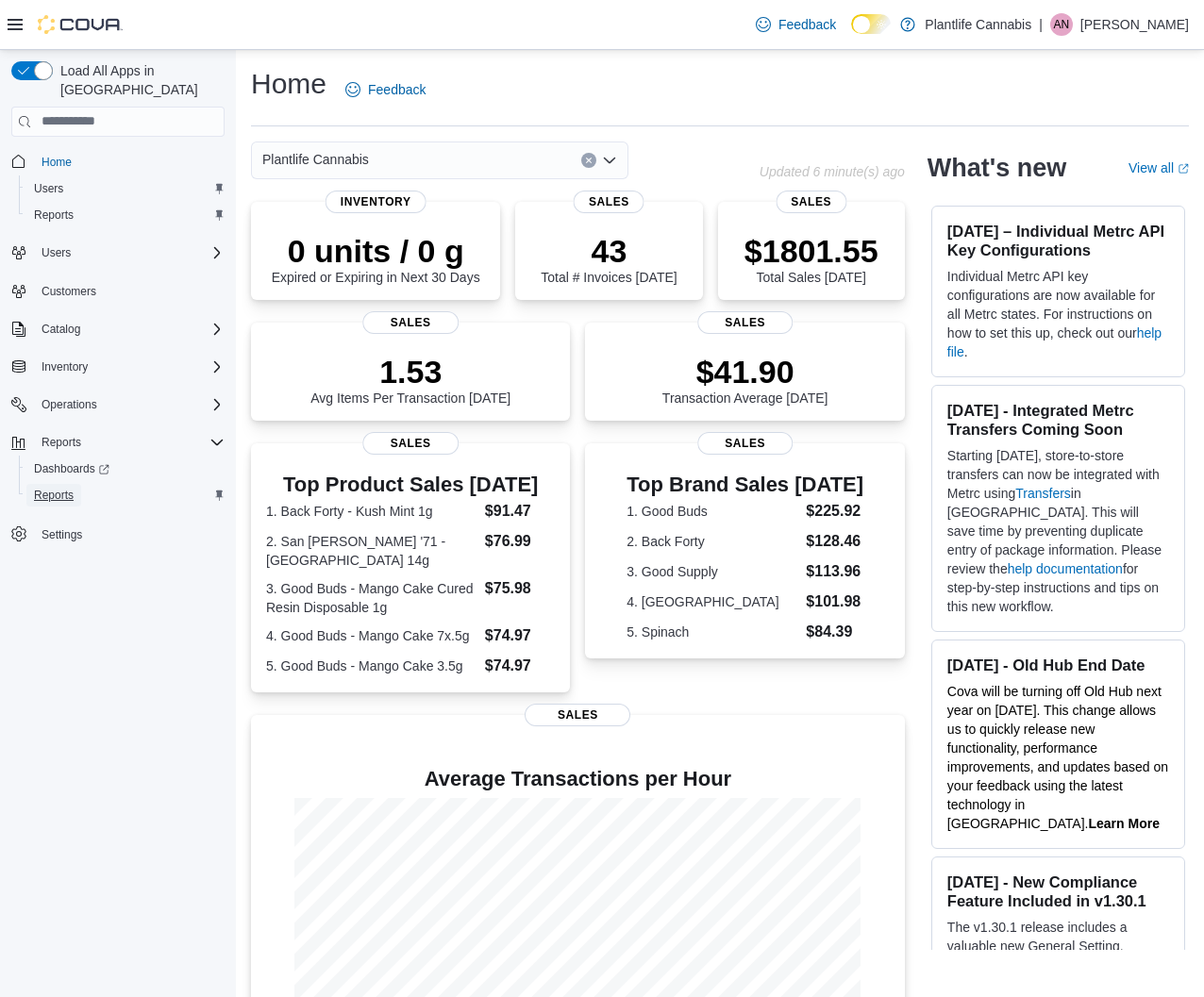
click at [55, 487] on span "Reports" at bounding box center [53, 494] width 39 height 15
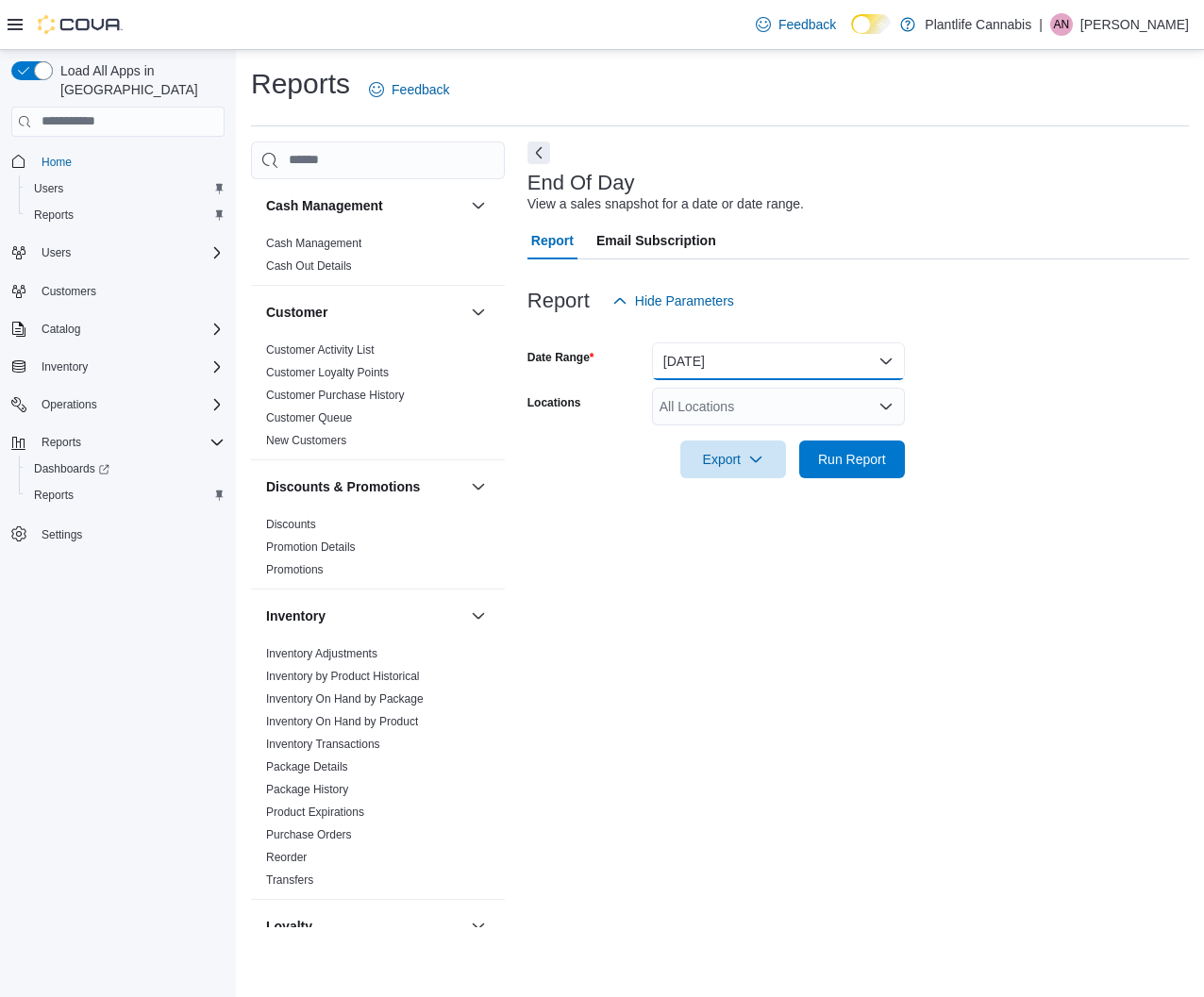
click at [700, 357] on button "[DATE]" at bounding box center [778, 361] width 253 height 37
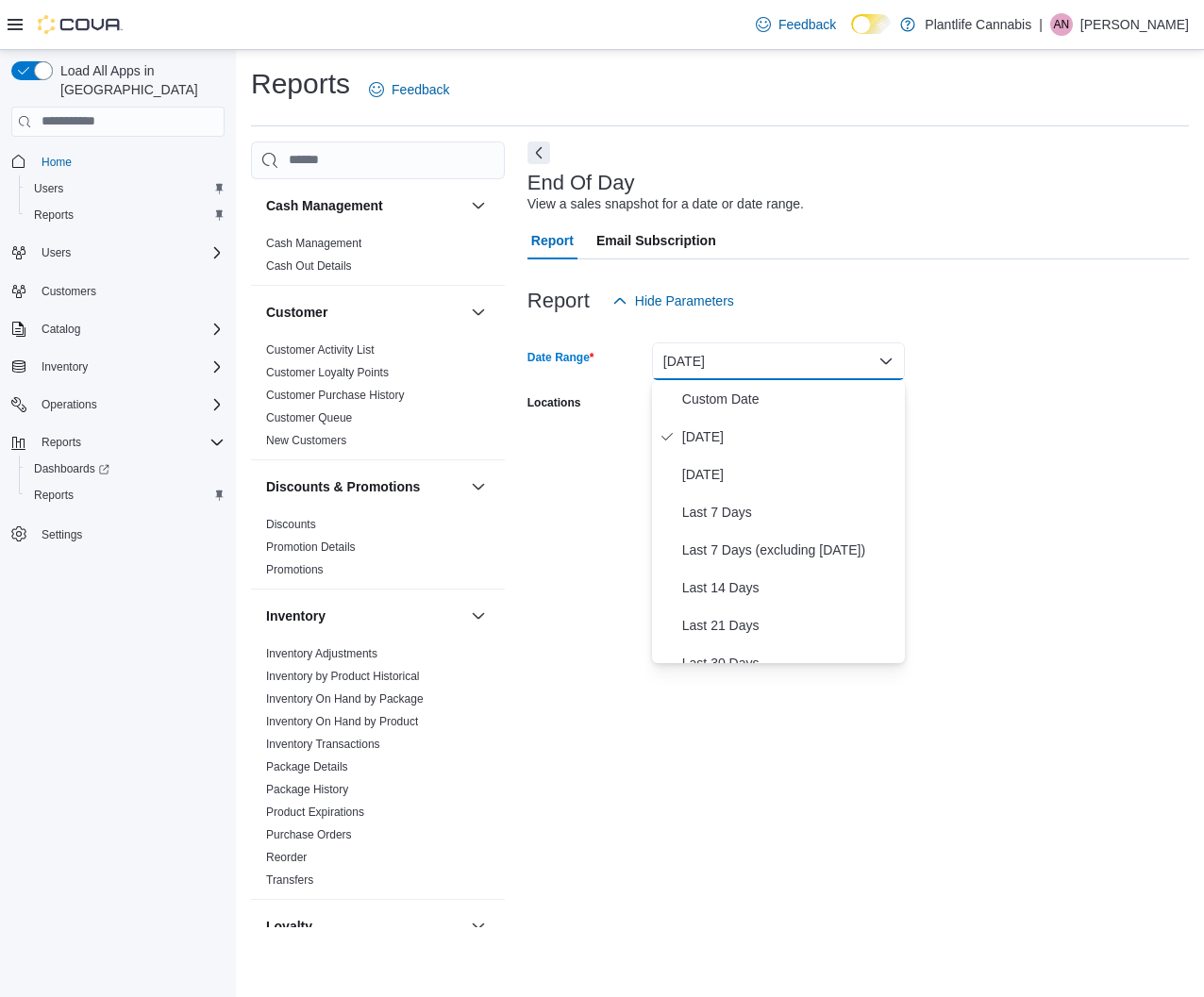
drag, startPoint x: 721, startPoint y: 434, endPoint x: 804, endPoint y: 487, distance: 98.5
click at [725, 435] on span "[DATE]" at bounding box center [790, 436] width 215 height 23
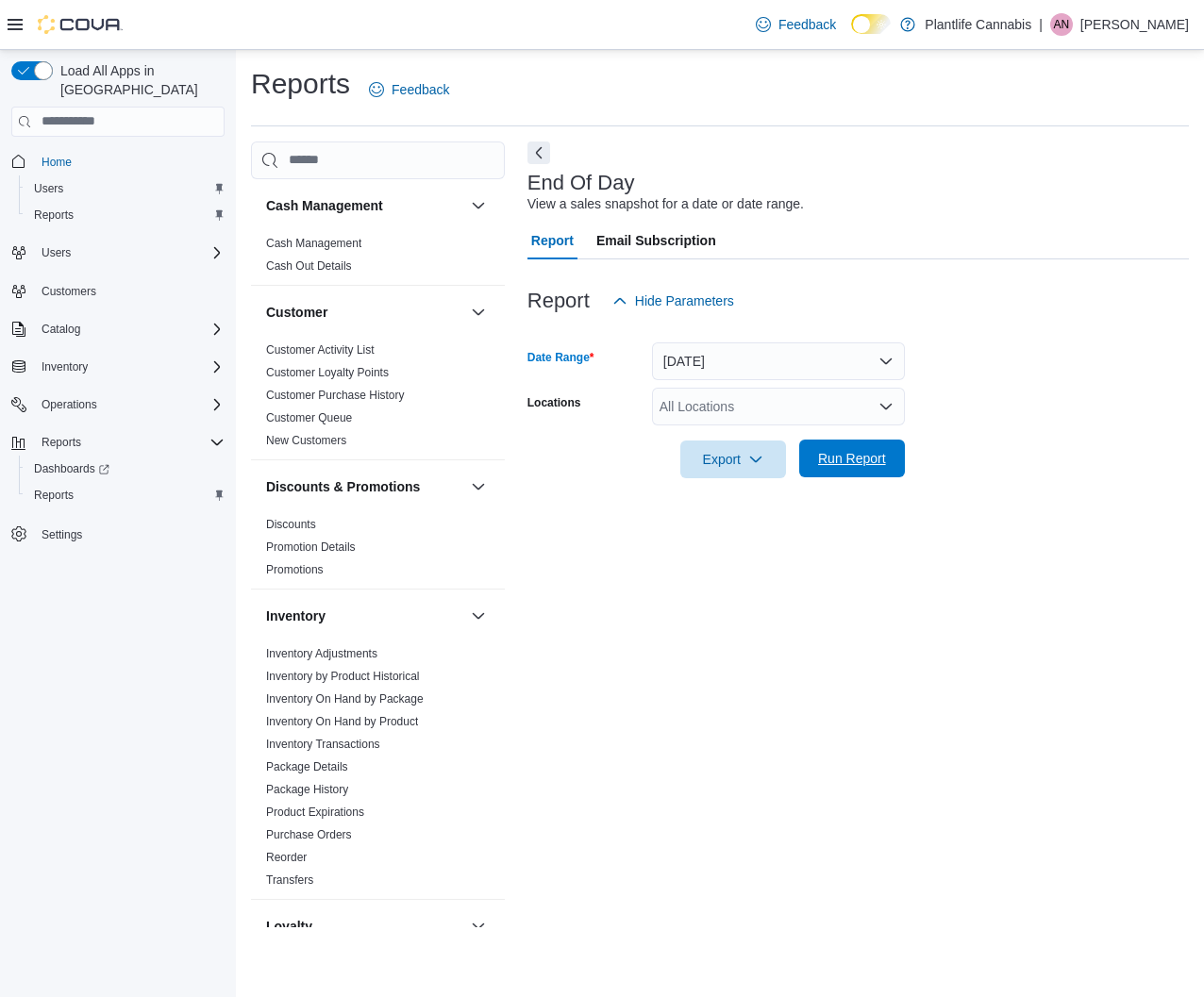
click at [838, 454] on span "Run Report" at bounding box center [852, 458] width 68 height 19
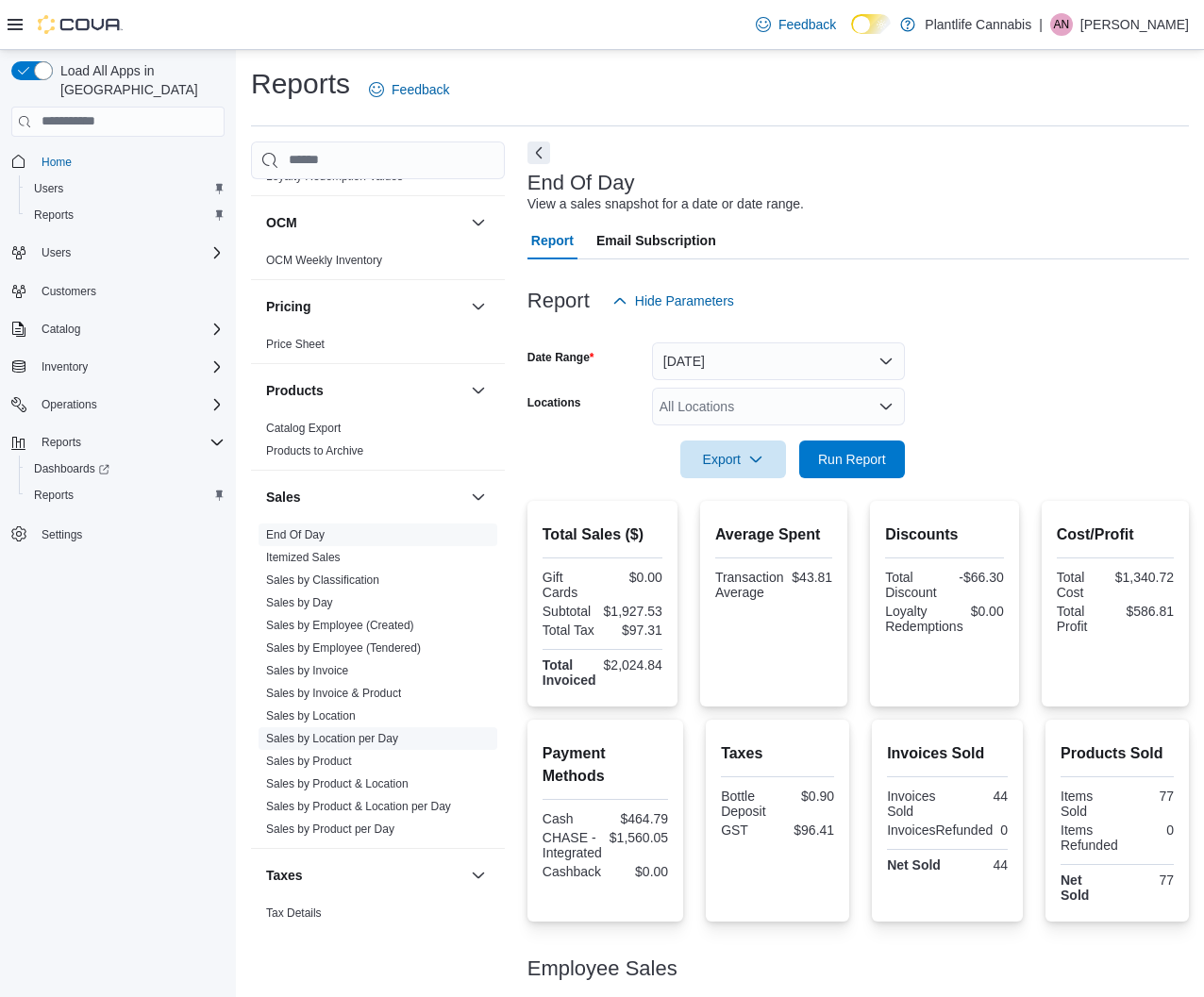
scroll to position [857, 0]
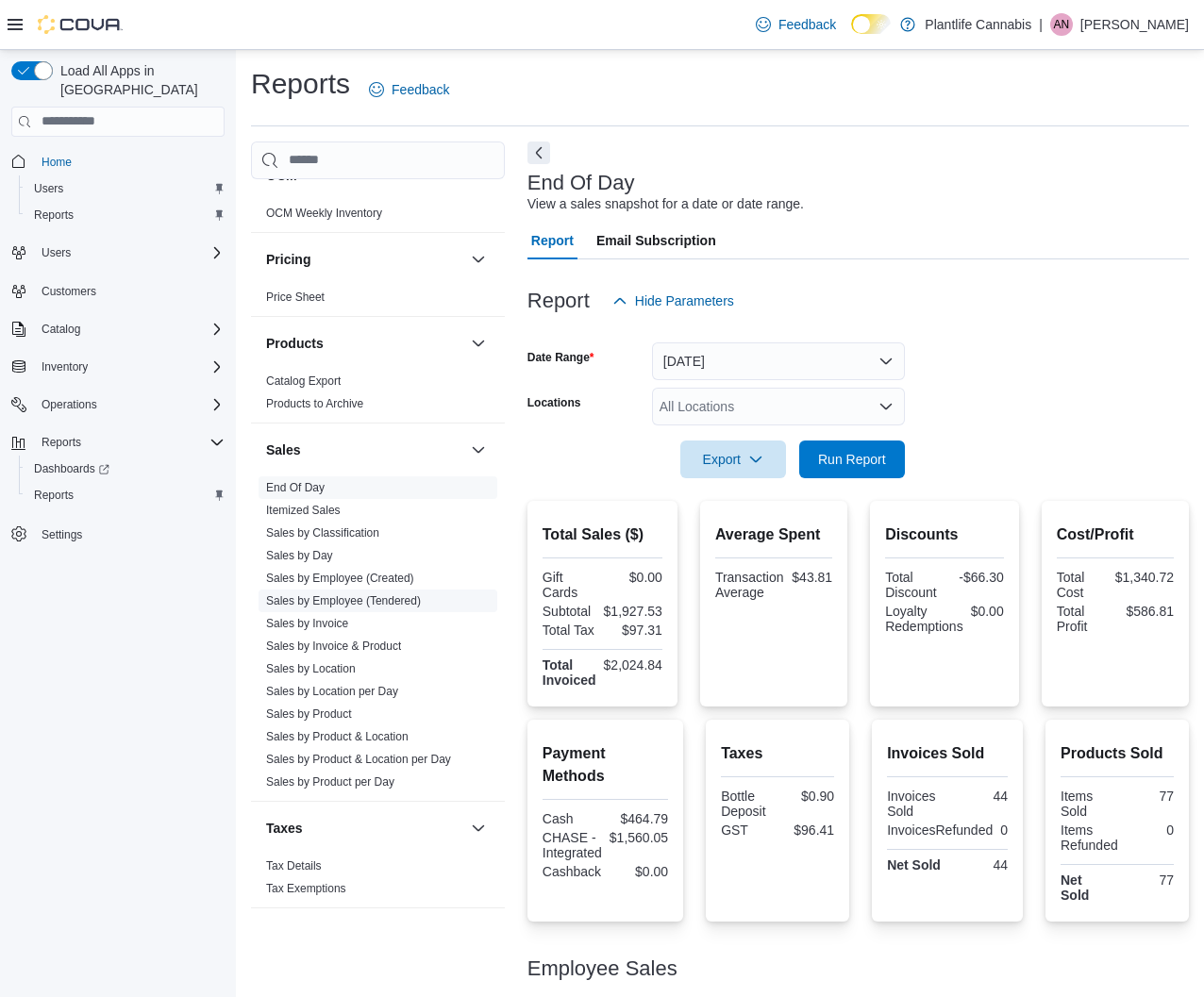
click at [420, 597] on link "Sales by Employee (Tendered)" at bounding box center [343, 600] width 155 height 13
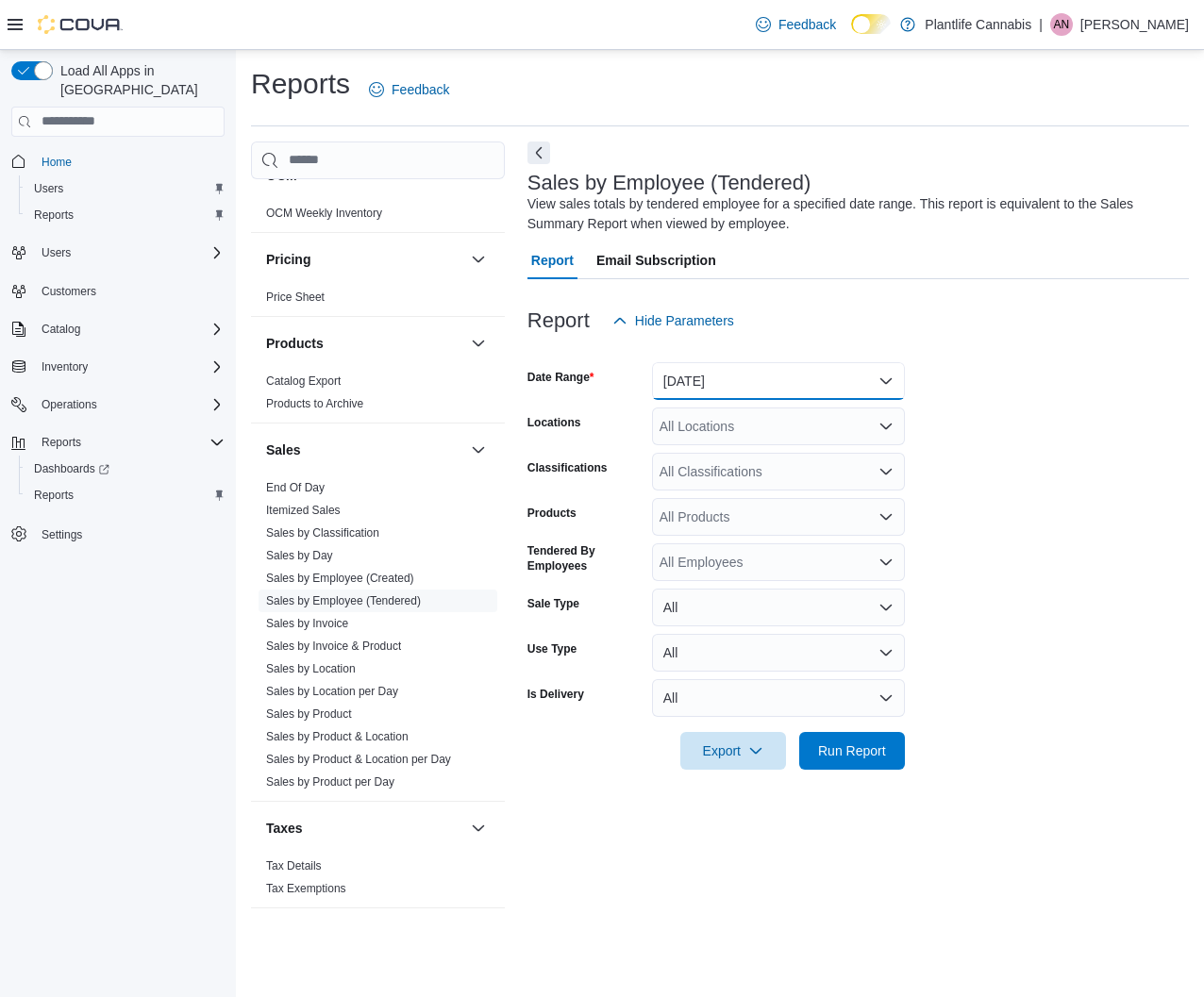
click at [784, 377] on button "[DATE]" at bounding box center [778, 381] width 253 height 37
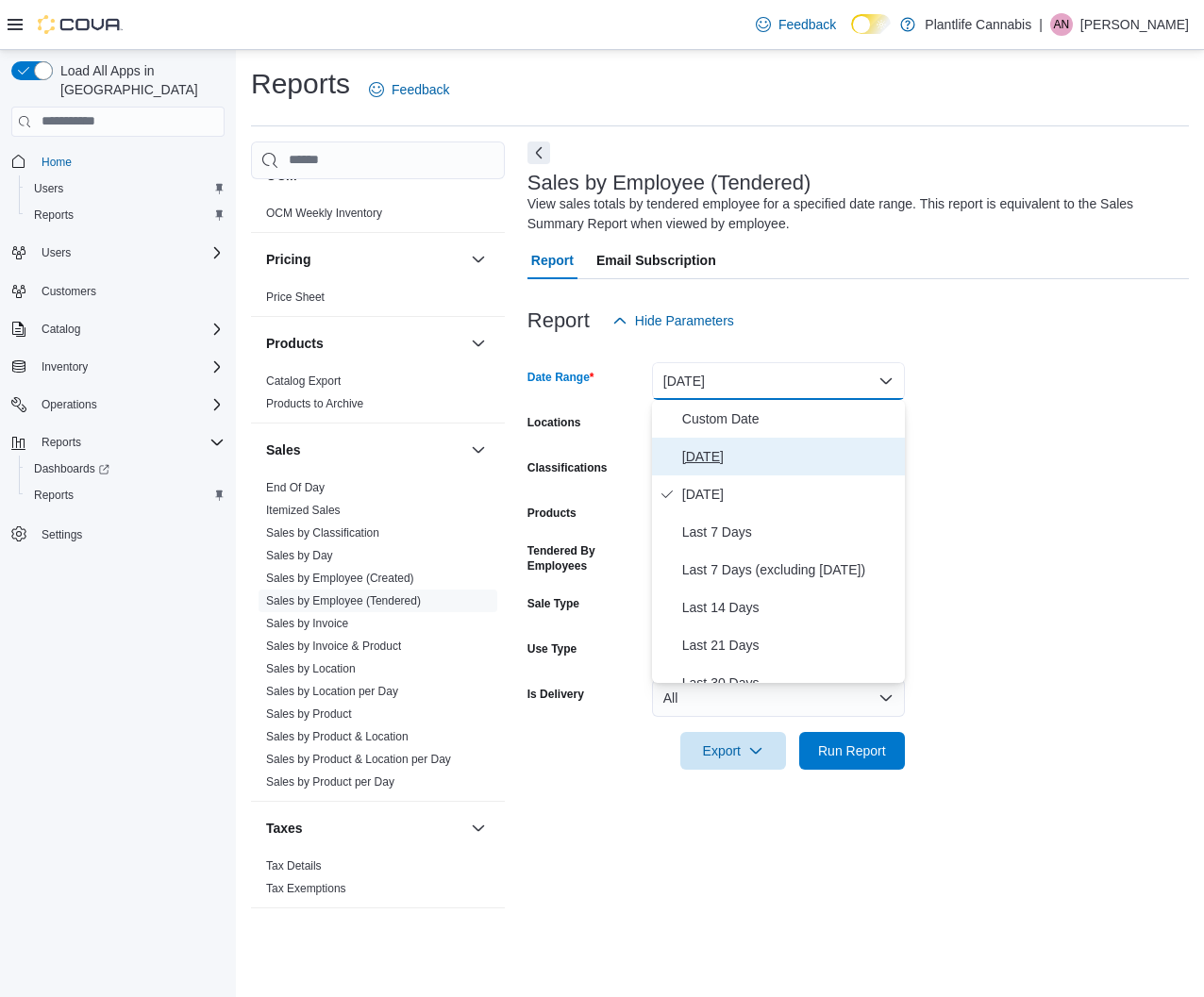
drag, startPoint x: 743, startPoint y: 446, endPoint x: 826, endPoint y: 591, distance: 167.1
click at [748, 448] on span "[DATE]" at bounding box center [790, 456] width 215 height 23
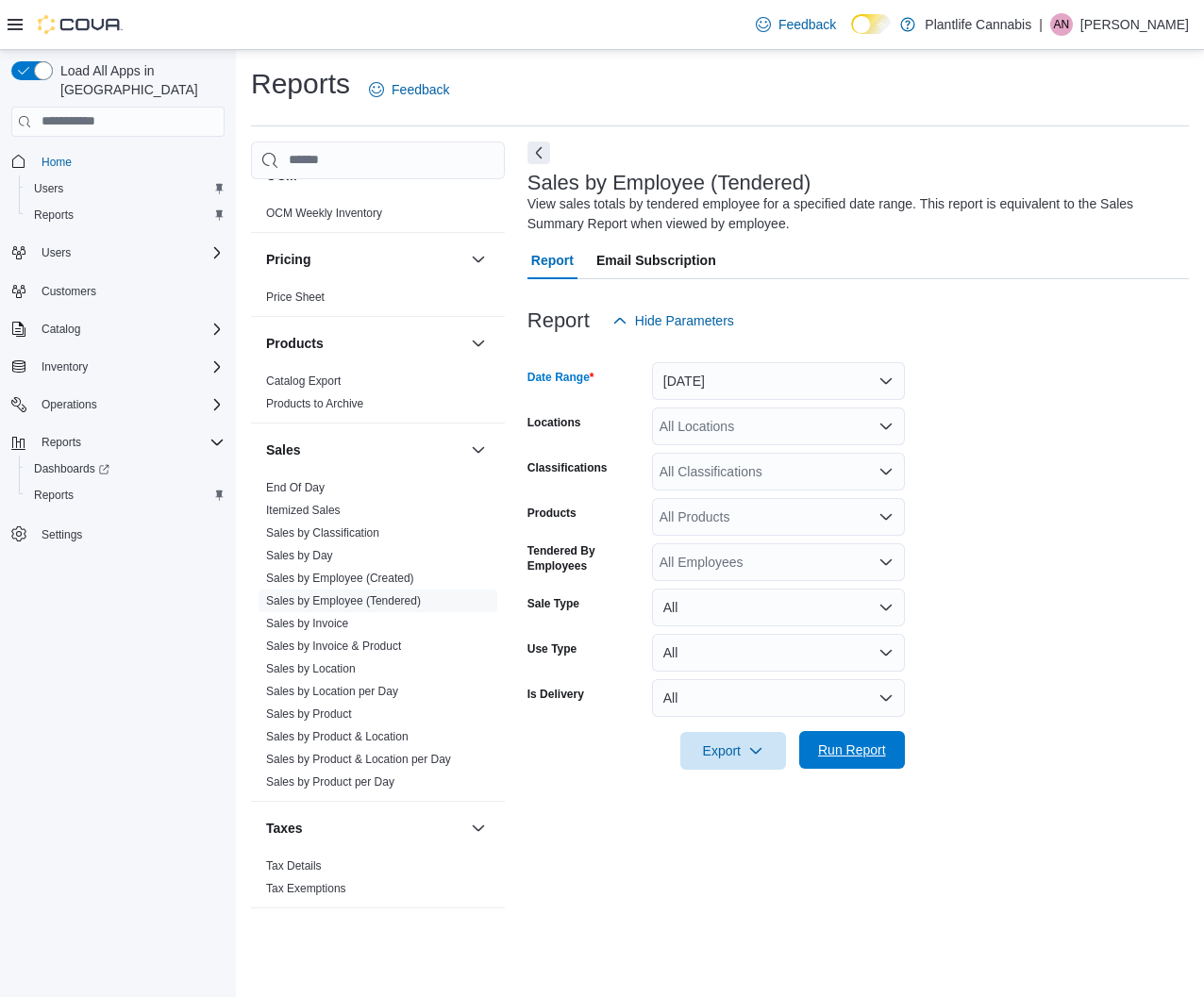
click at [856, 755] on span "Run Report" at bounding box center [852, 749] width 68 height 19
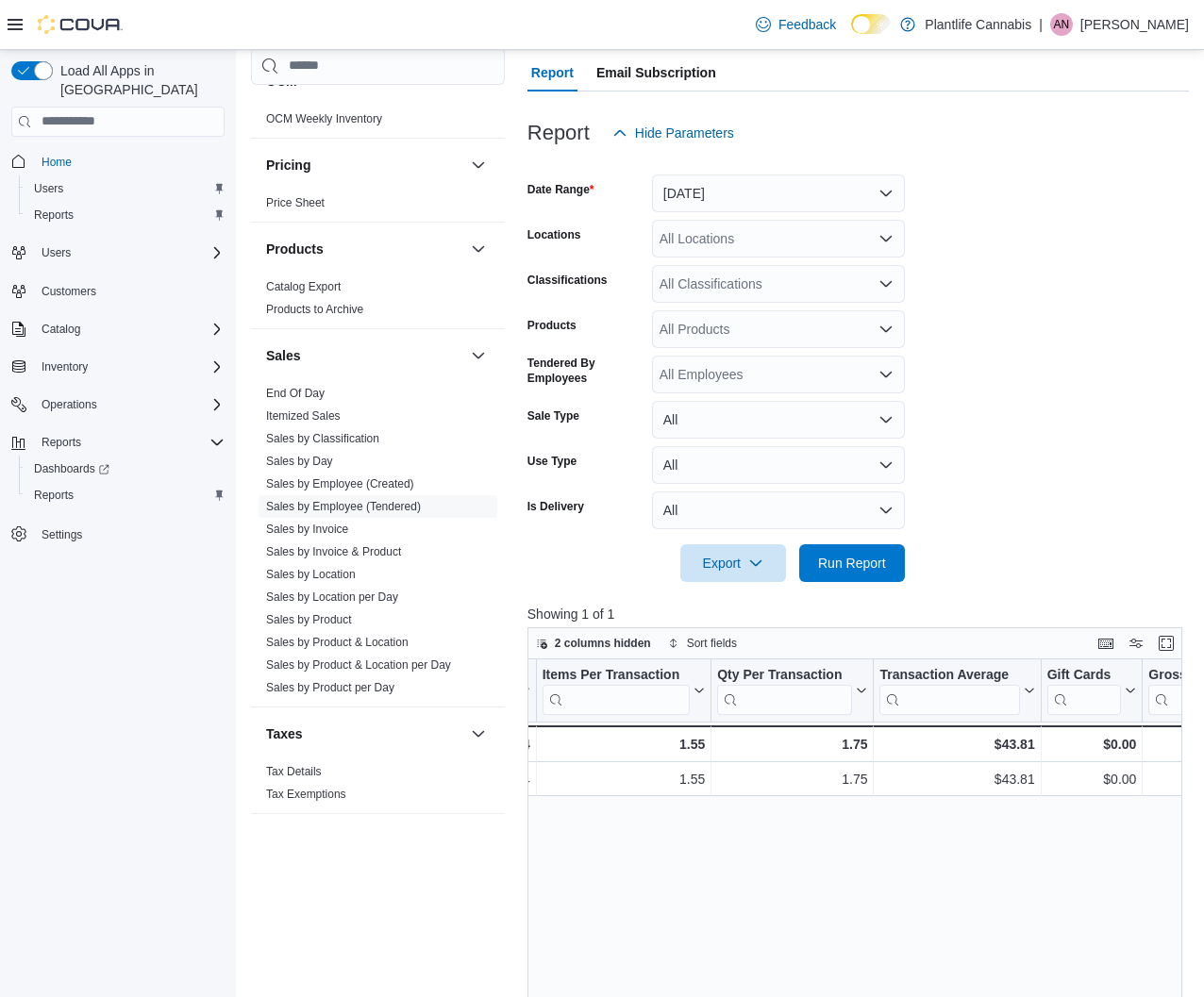
scroll to position [0, 493]
click at [835, 556] on span "Run Report" at bounding box center [852, 561] width 68 height 19
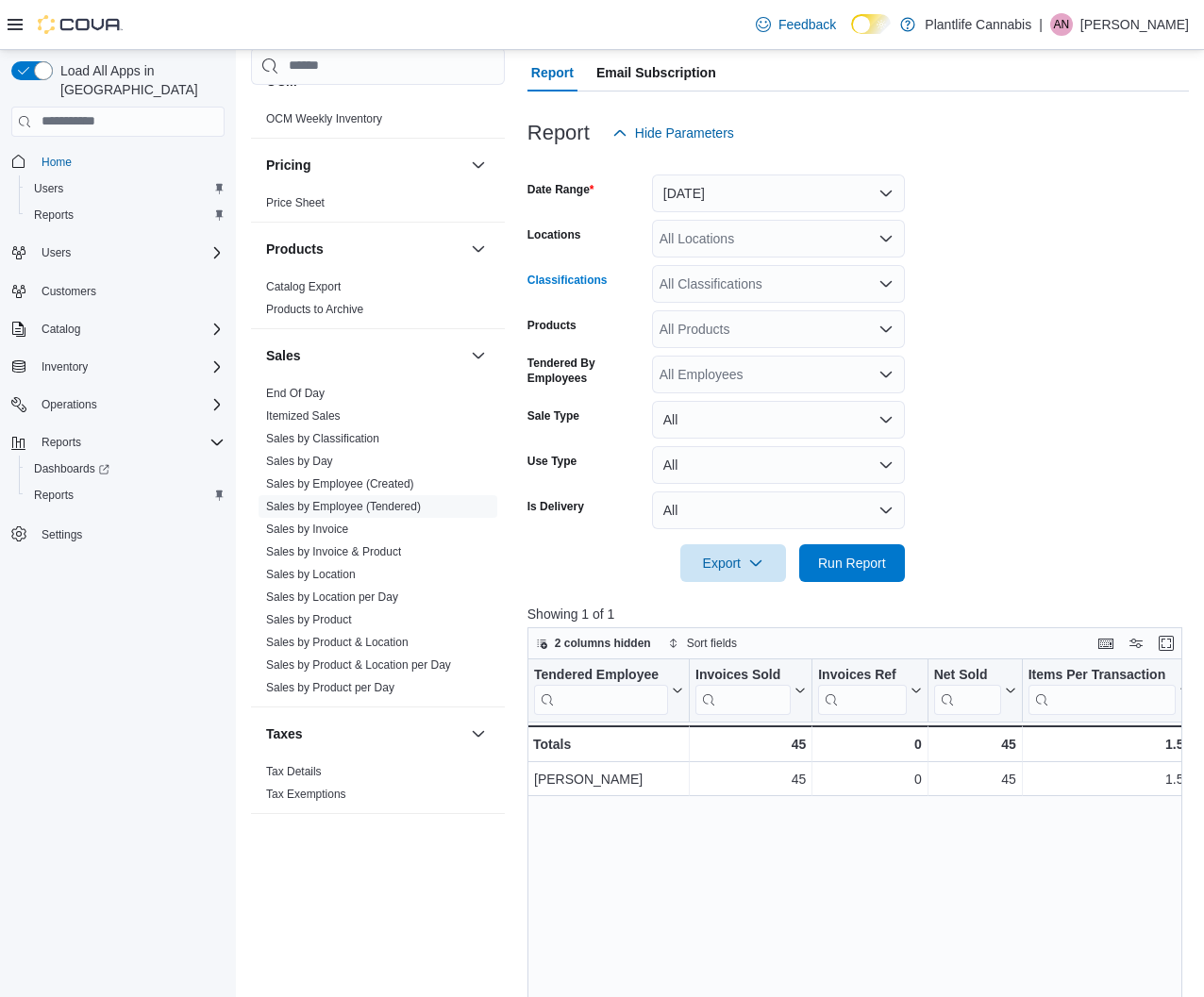
click at [783, 281] on div "All Classifications" at bounding box center [778, 283] width 253 height 37
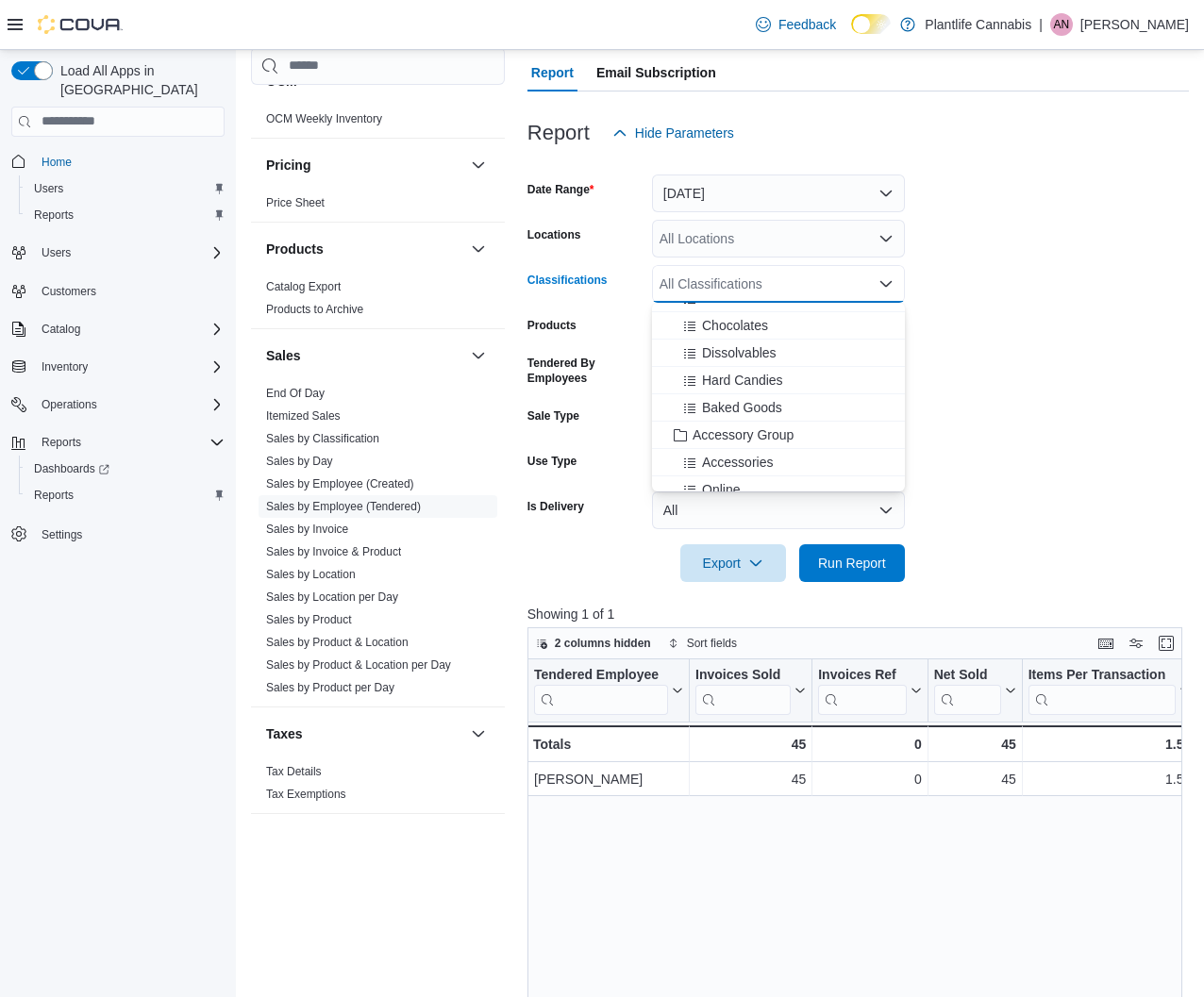
scroll to position [197, 0]
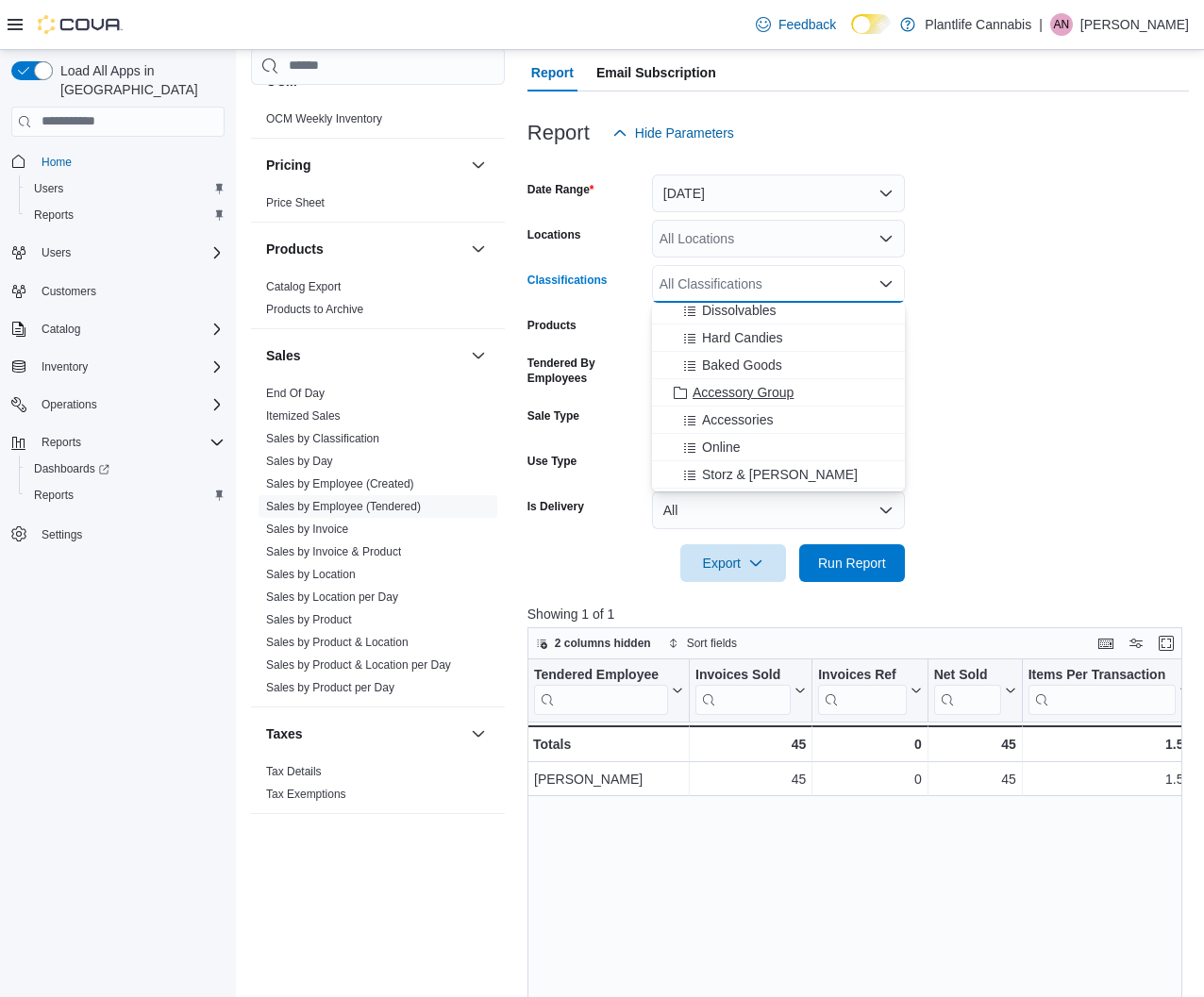
click at [738, 390] on span "Accessory Group" at bounding box center [742, 392] width 101 height 19
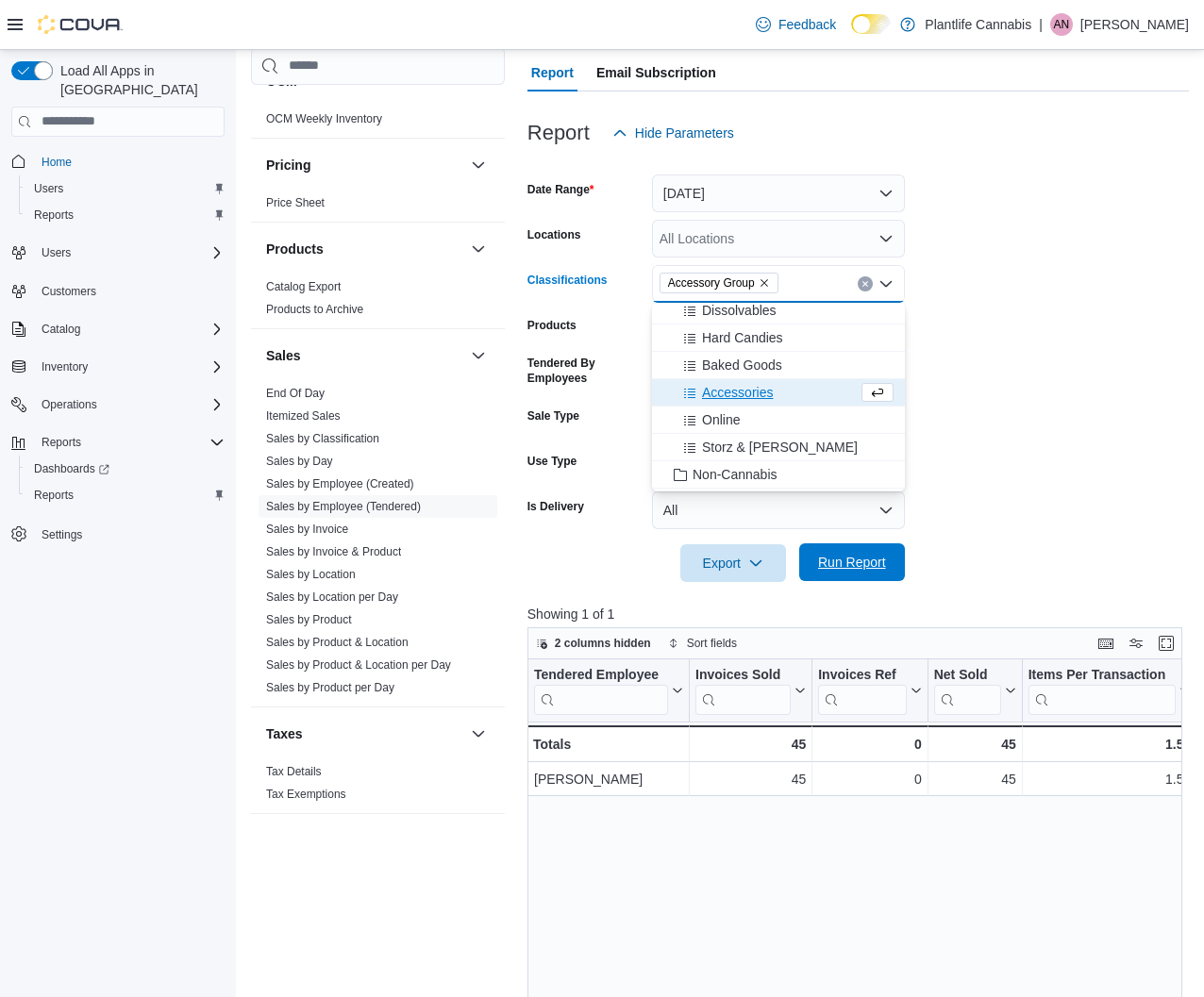
click at [850, 547] on span "Run Report" at bounding box center [852, 562] width 83 height 37
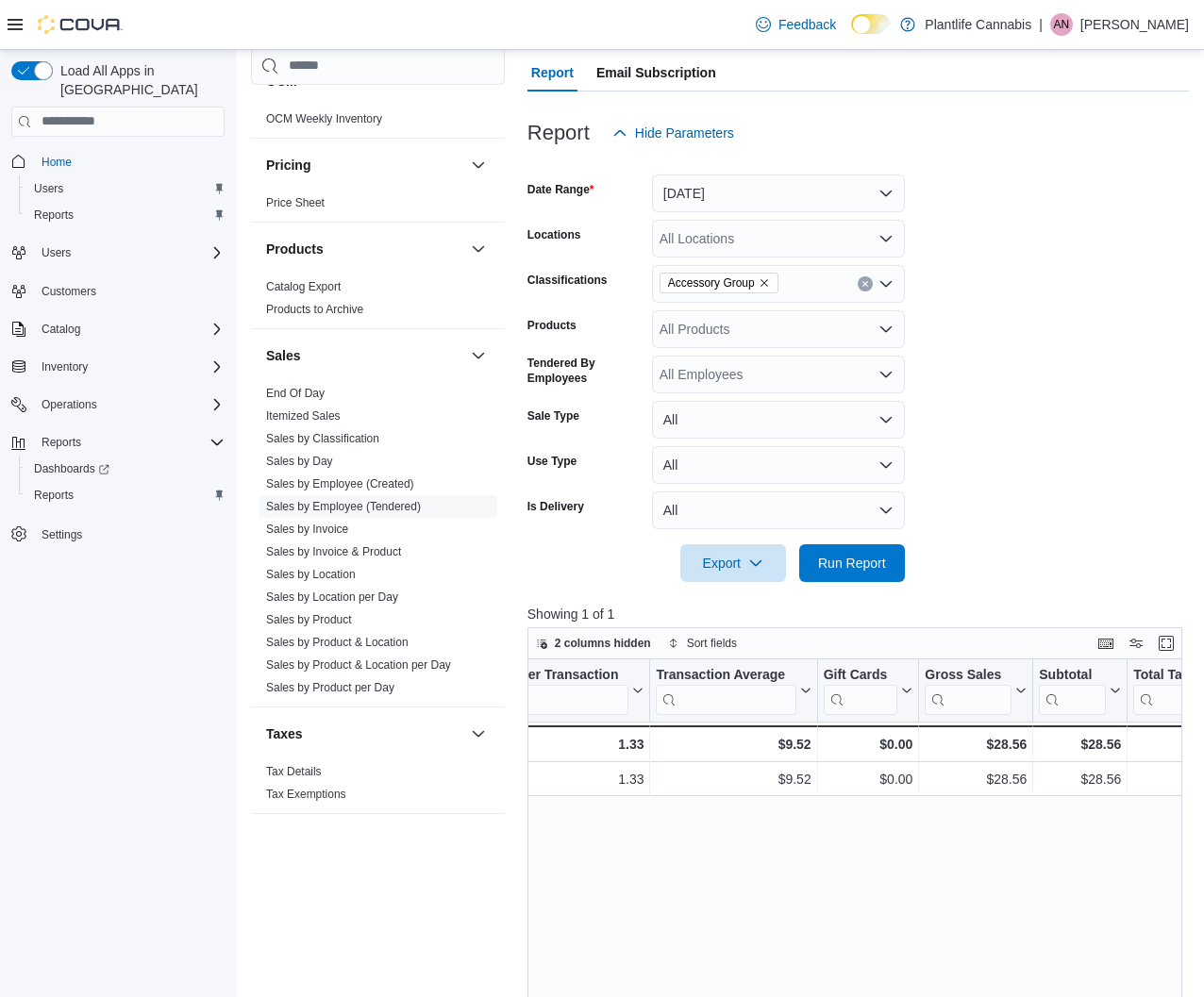
scroll to position [0, 897]
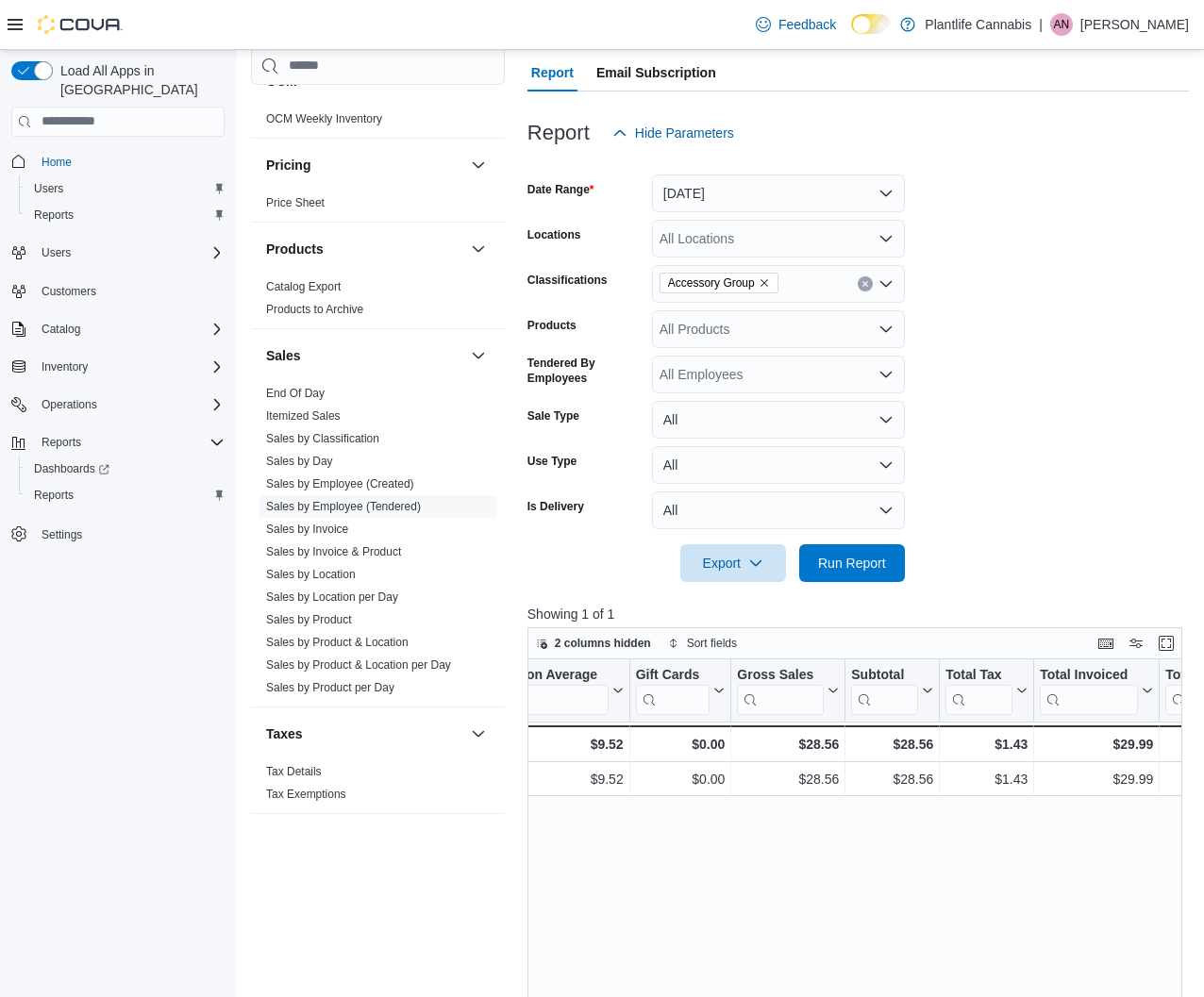
click at [770, 282] on icon "Remove Accessory Group from selection in this group" at bounding box center [763, 282] width 11 height 11
drag, startPoint x: 857, startPoint y: 564, endPoint x: 869, endPoint y: 569, distance: 13.0
click at [858, 564] on span "Run Report" at bounding box center [852, 561] width 68 height 19
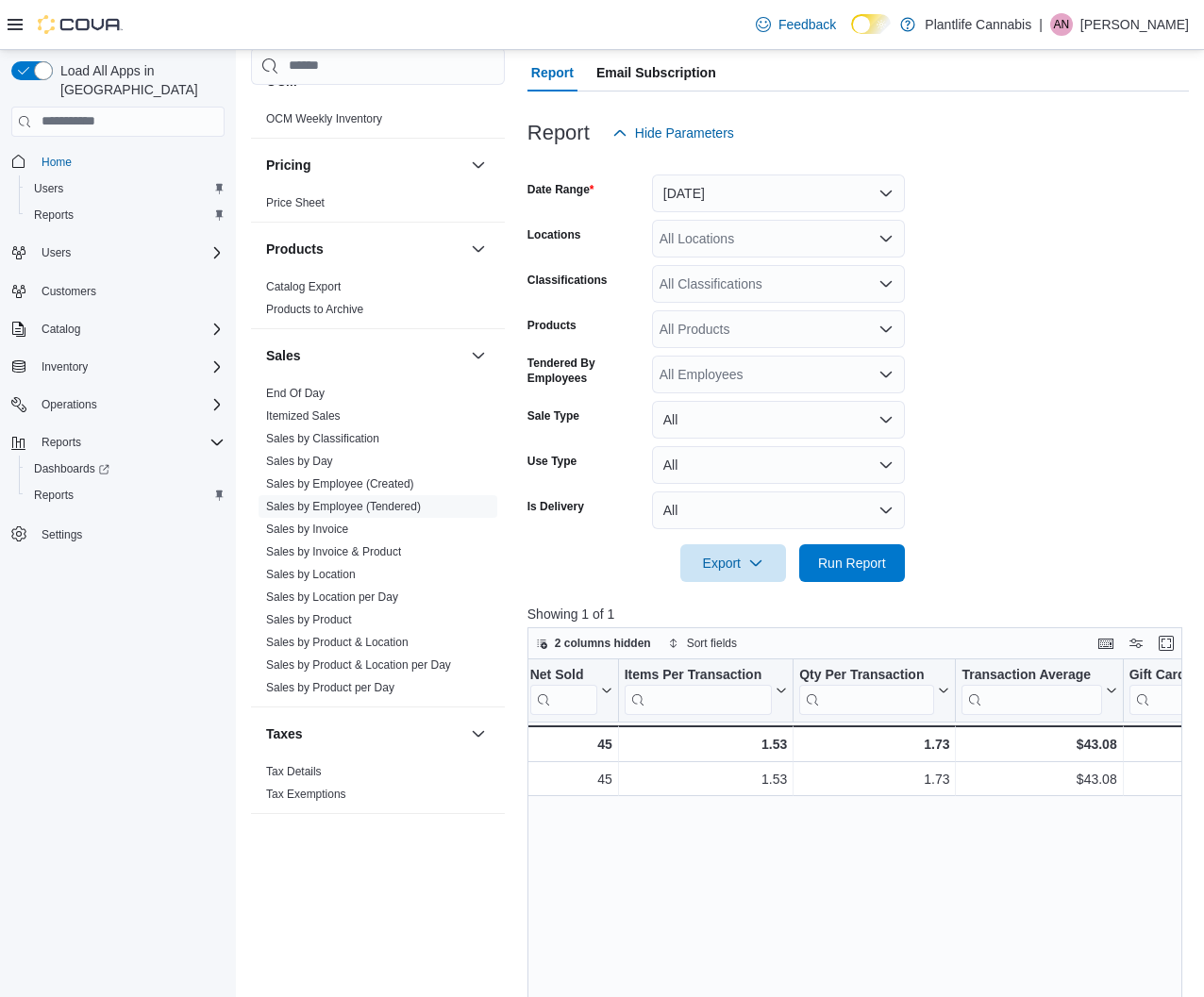
scroll to position [0, 527]
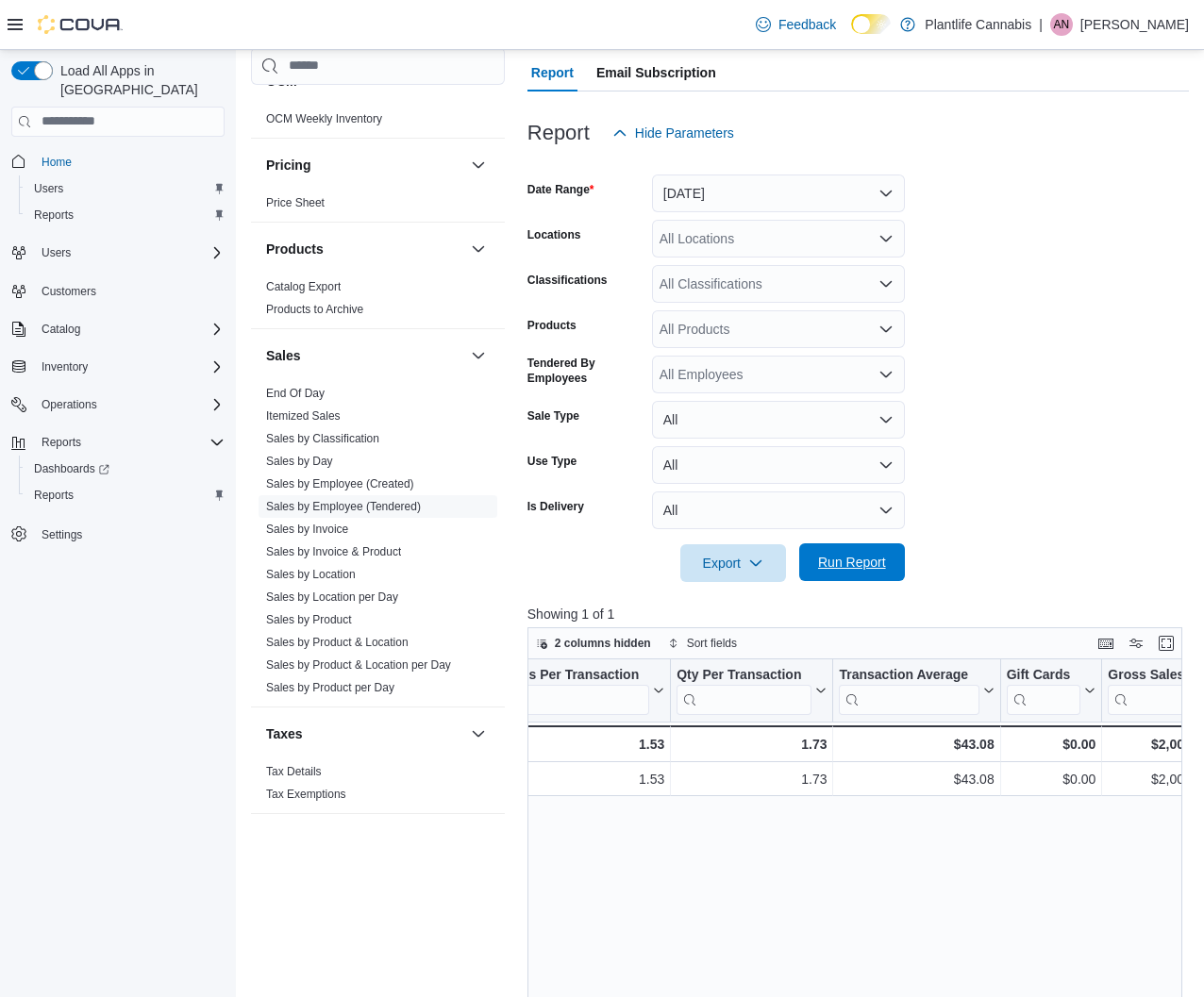
click at [876, 566] on span "Run Report" at bounding box center [852, 561] width 68 height 19
